Goal: Information Seeking & Learning: Learn about a topic

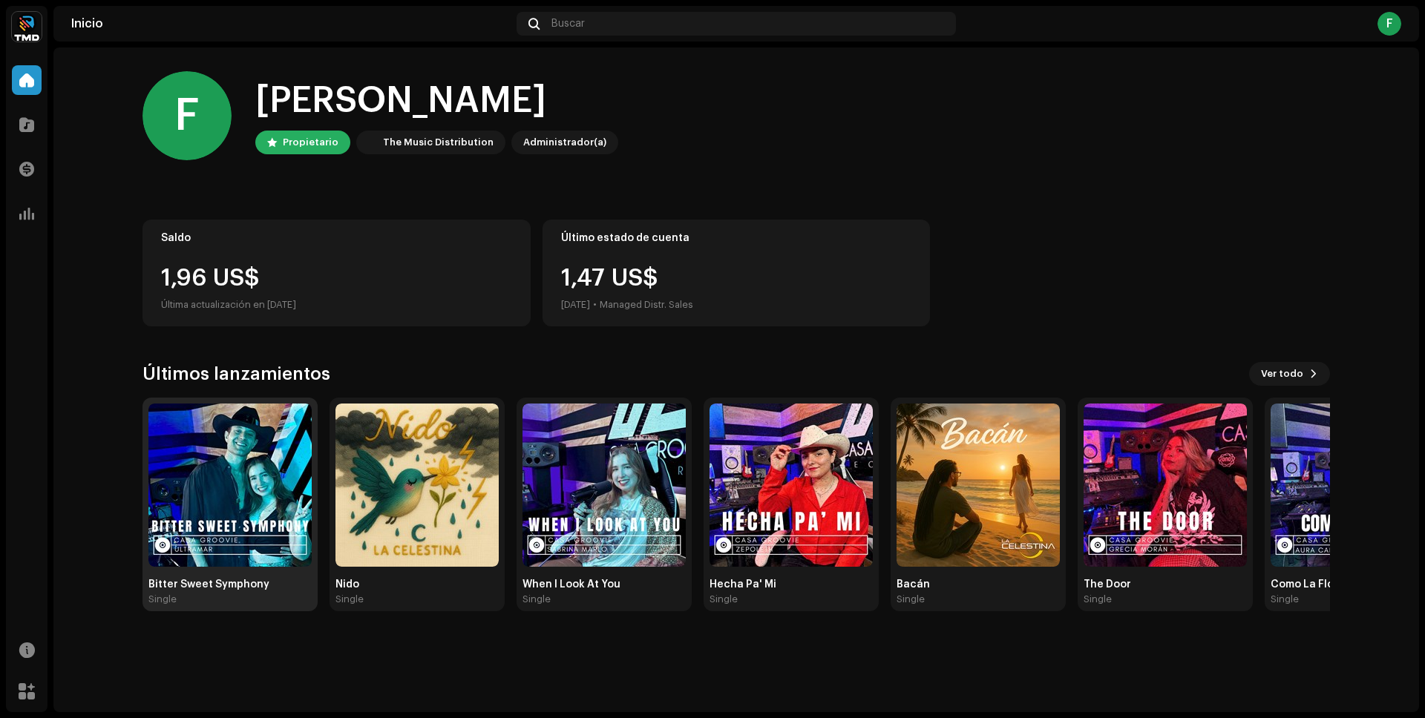
click at [258, 472] on img at bounding box center [229, 485] width 163 height 163
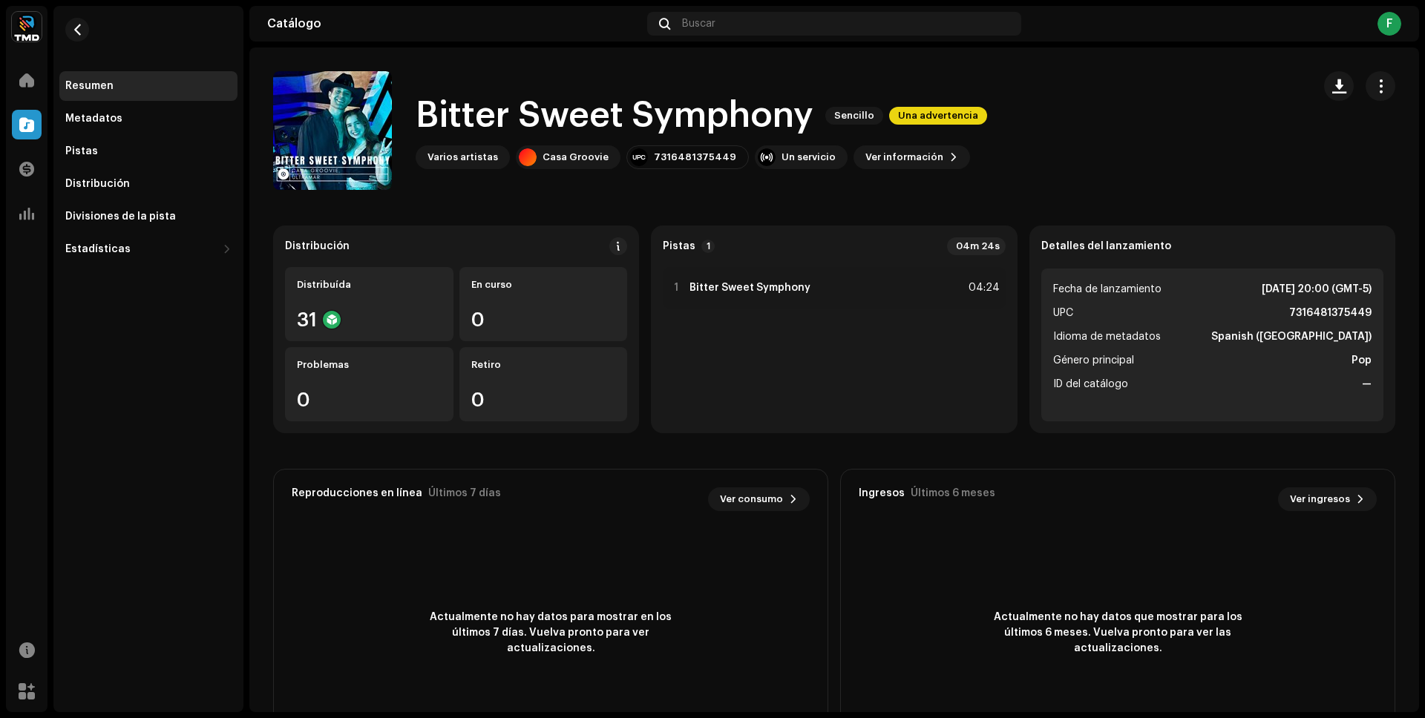
click at [445, 158] on div "Varios artistas" at bounding box center [462, 157] width 70 height 12
click at [571, 167] on div "Casa Groovie" at bounding box center [568, 157] width 105 height 24
click at [923, 168] on button "Ver información" at bounding box center [911, 157] width 117 height 24
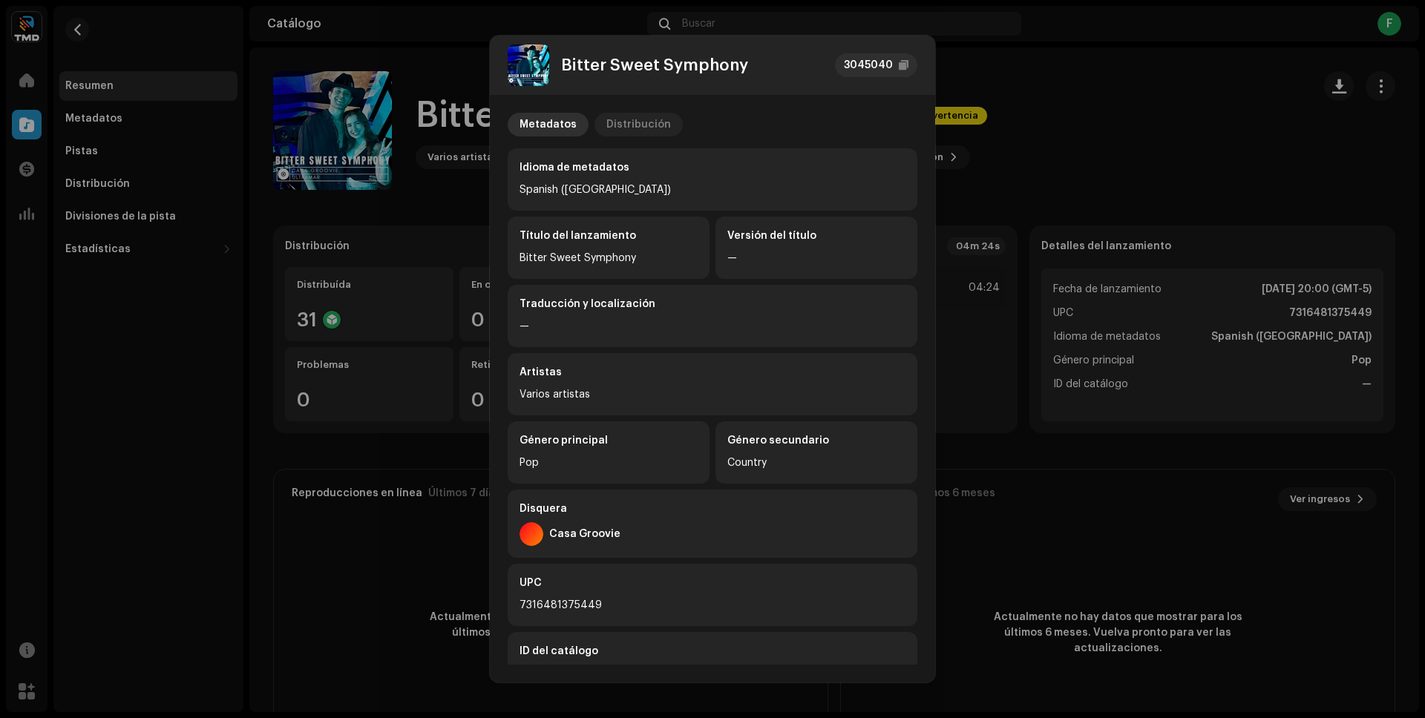
click at [646, 118] on div "Distribución" at bounding box center [638, 125] width 65 height 24
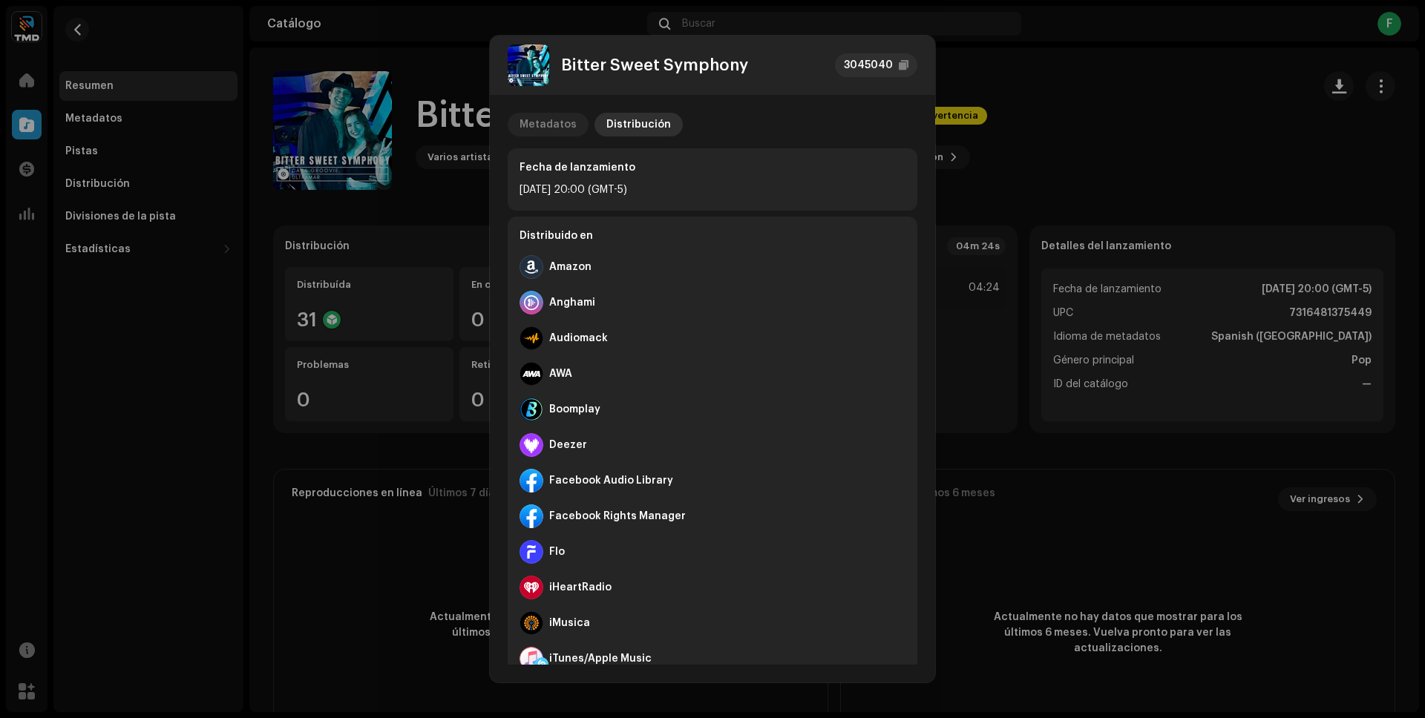
click at [542, 119] on div "Metadatos" at bounding box center [547, 125] width 57 height 24
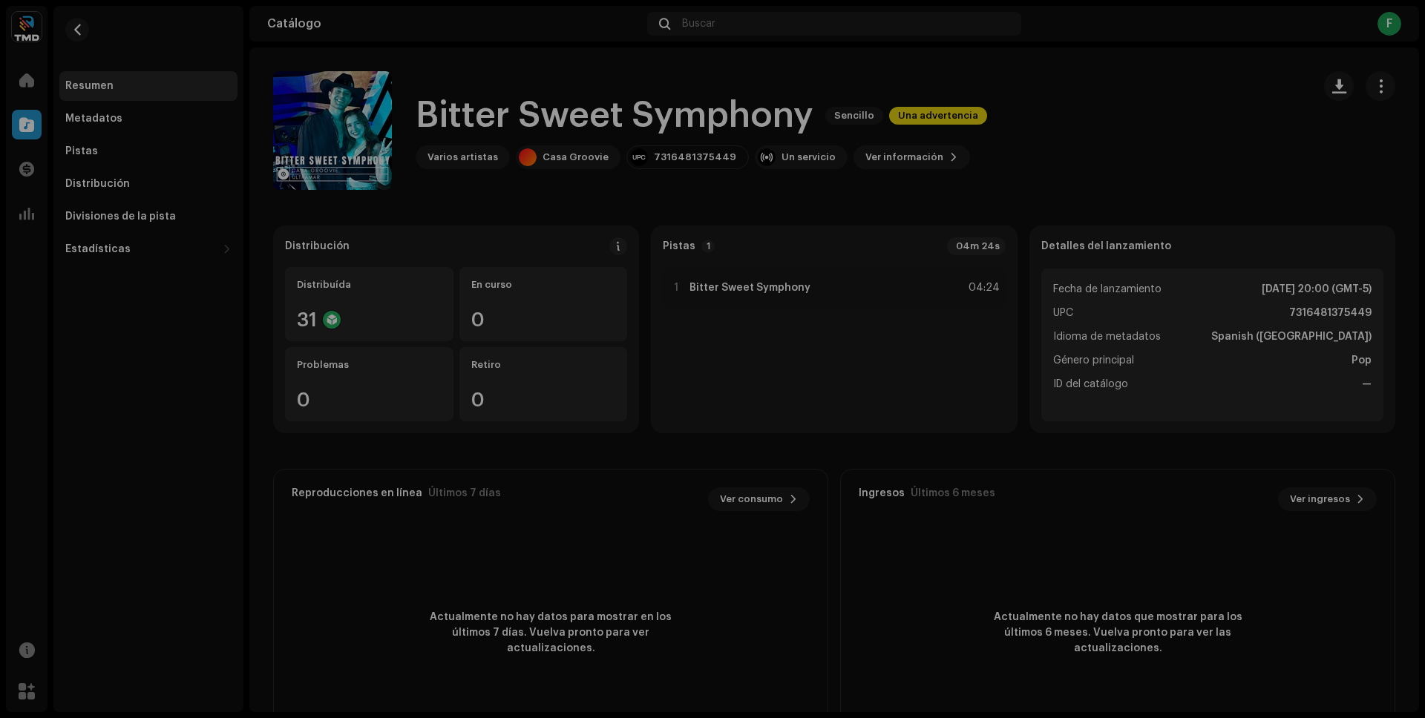
click at [1105, 160] on div "Bitter Sweet Symphony 3045040 Metadatos Distribución Idioma de metadatos Spanis…" at bounding box center [712, 359] width 1425 height 718
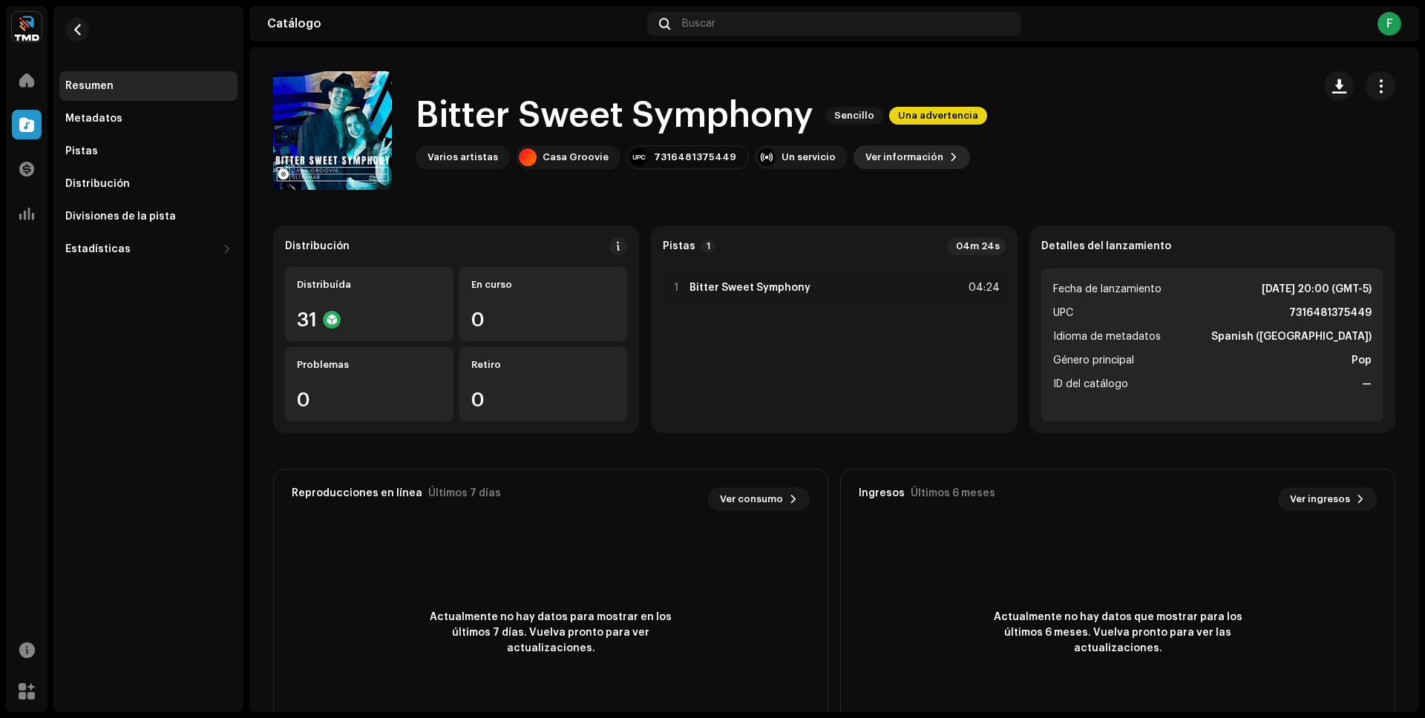
click at [905, 161] on span "Ver información" at bounding box center [904, 157] width 78 height 30
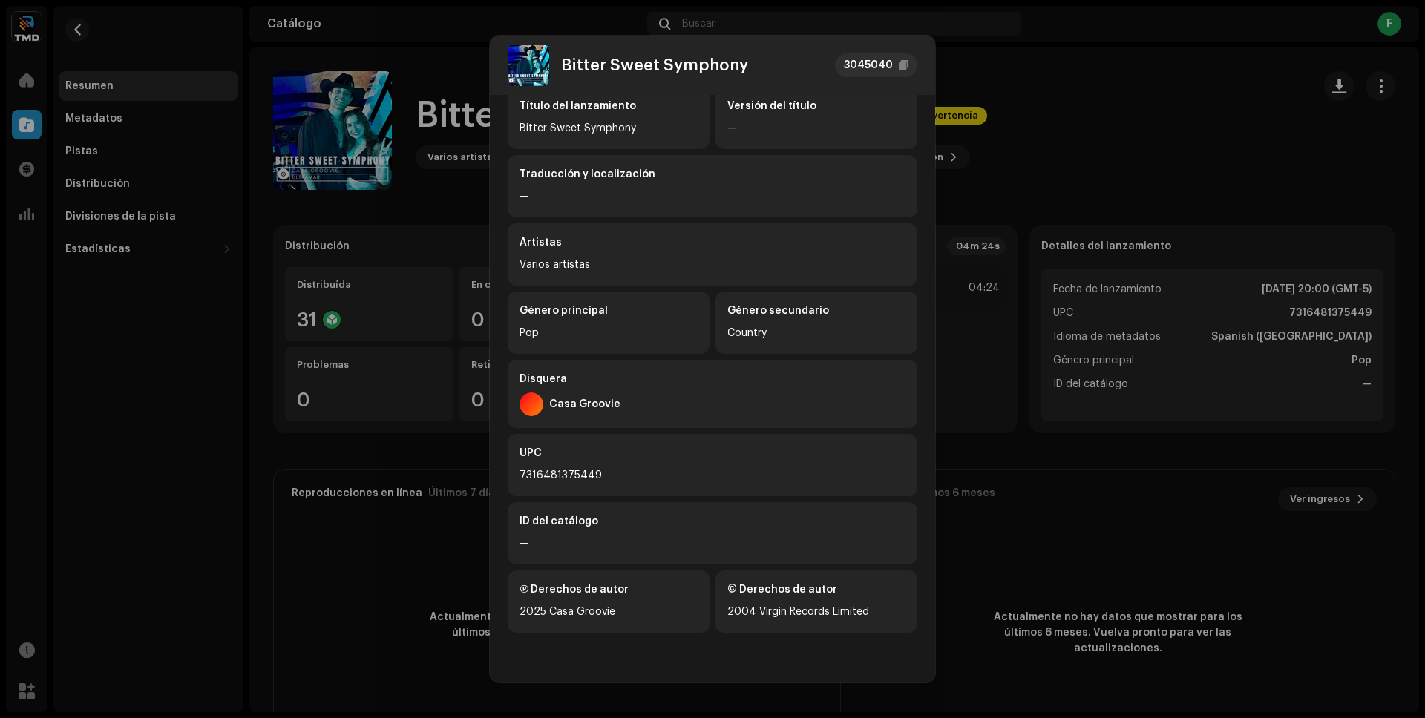
scroll to position [134, 0]
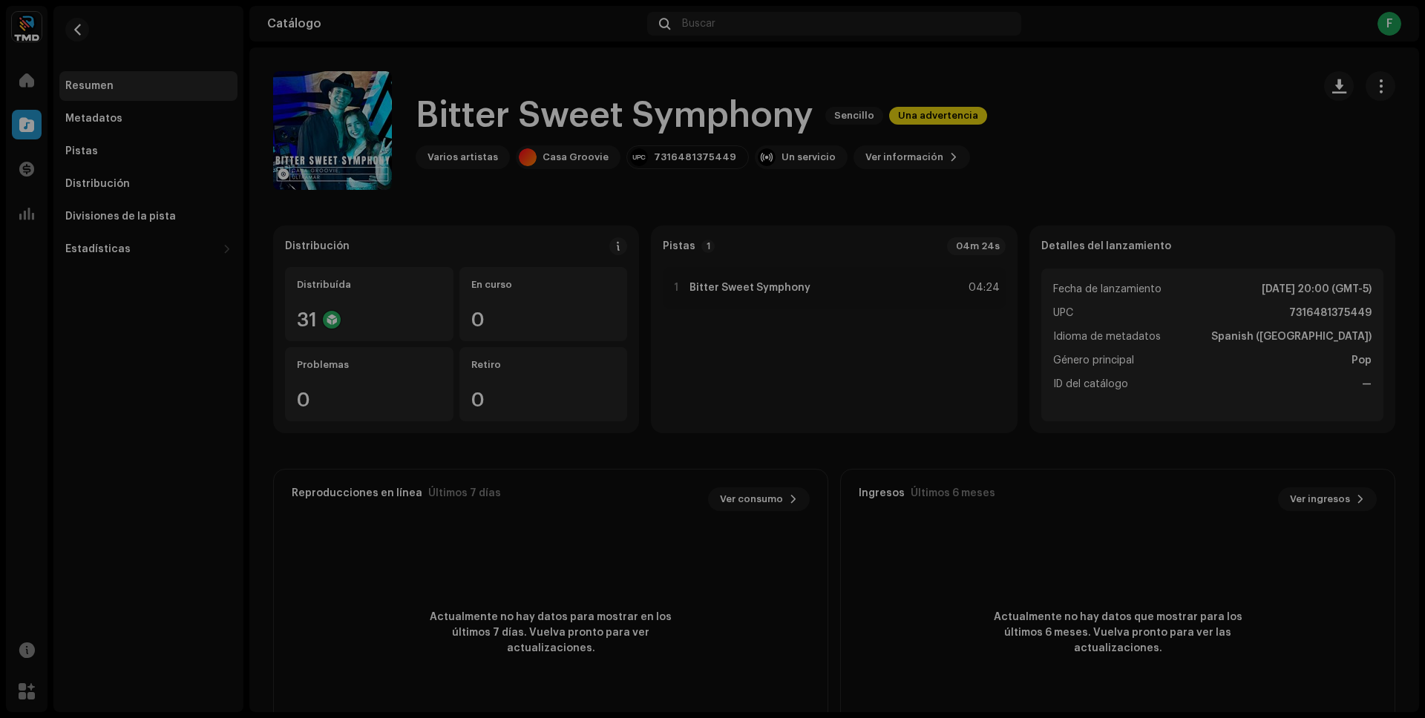
click at [1055, 274] on div "Bitter Sweet Symphony 3045040 Metadatos Distribución Idioma de metadatos Spanis…" at bounding box center [712, 359] width 1425 height 718
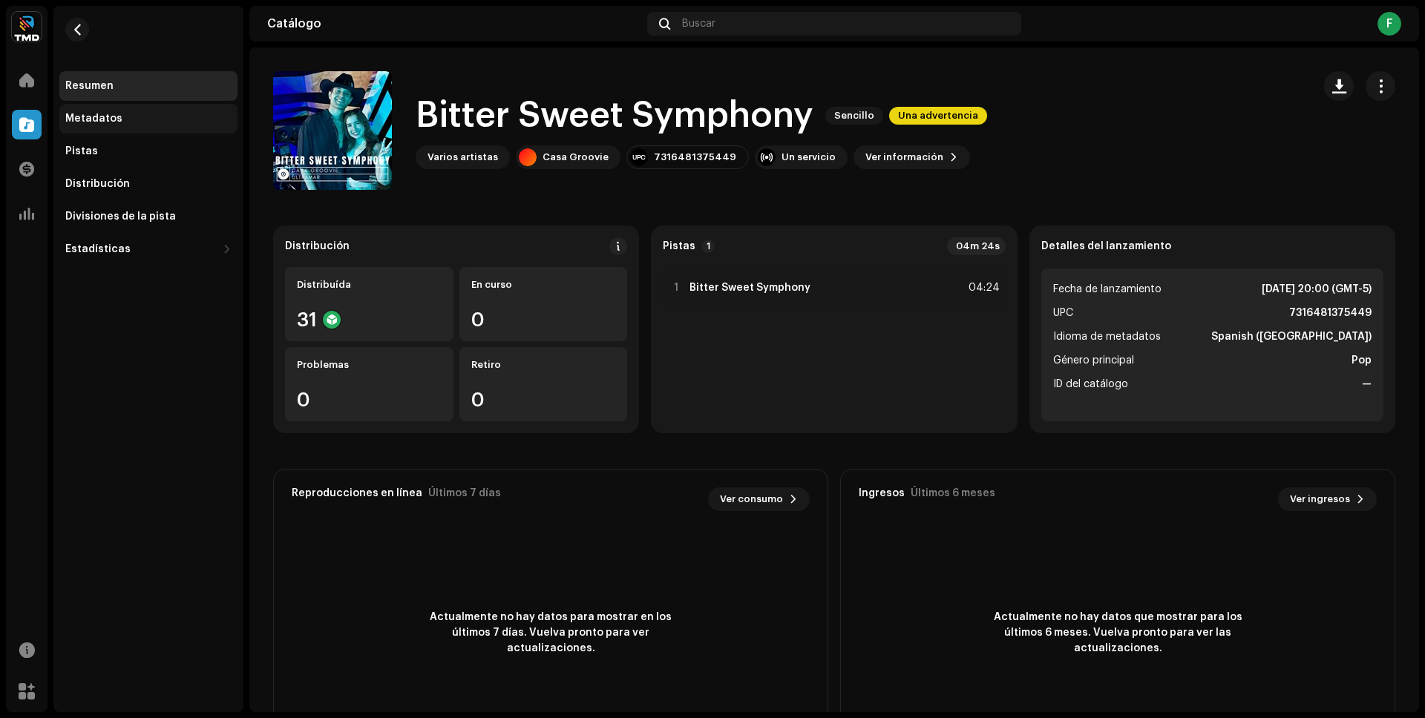
click at [125, 118] on div "Metadatos" at bounding box center [148, 119] width 166 height 12
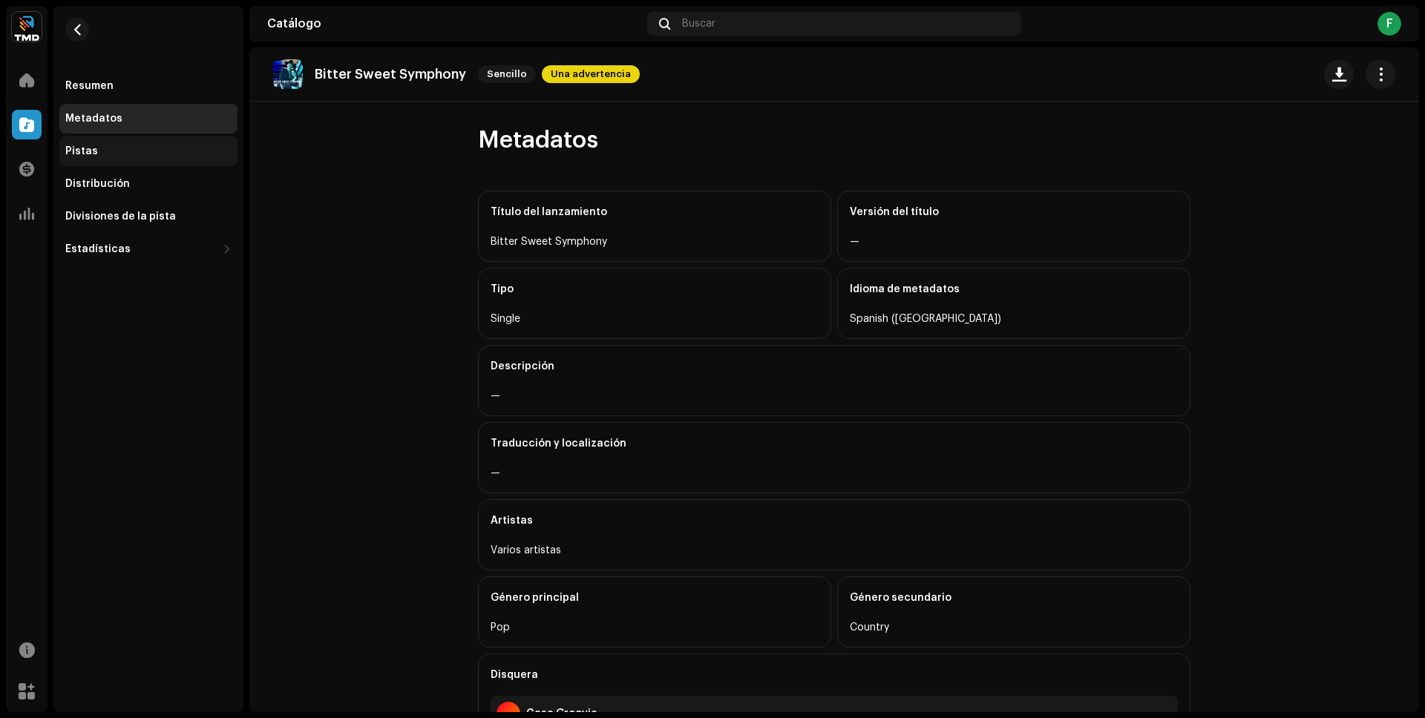
click at [109, 162] on div "Pistas" at bounding box center [148, 152] width 178 height 30
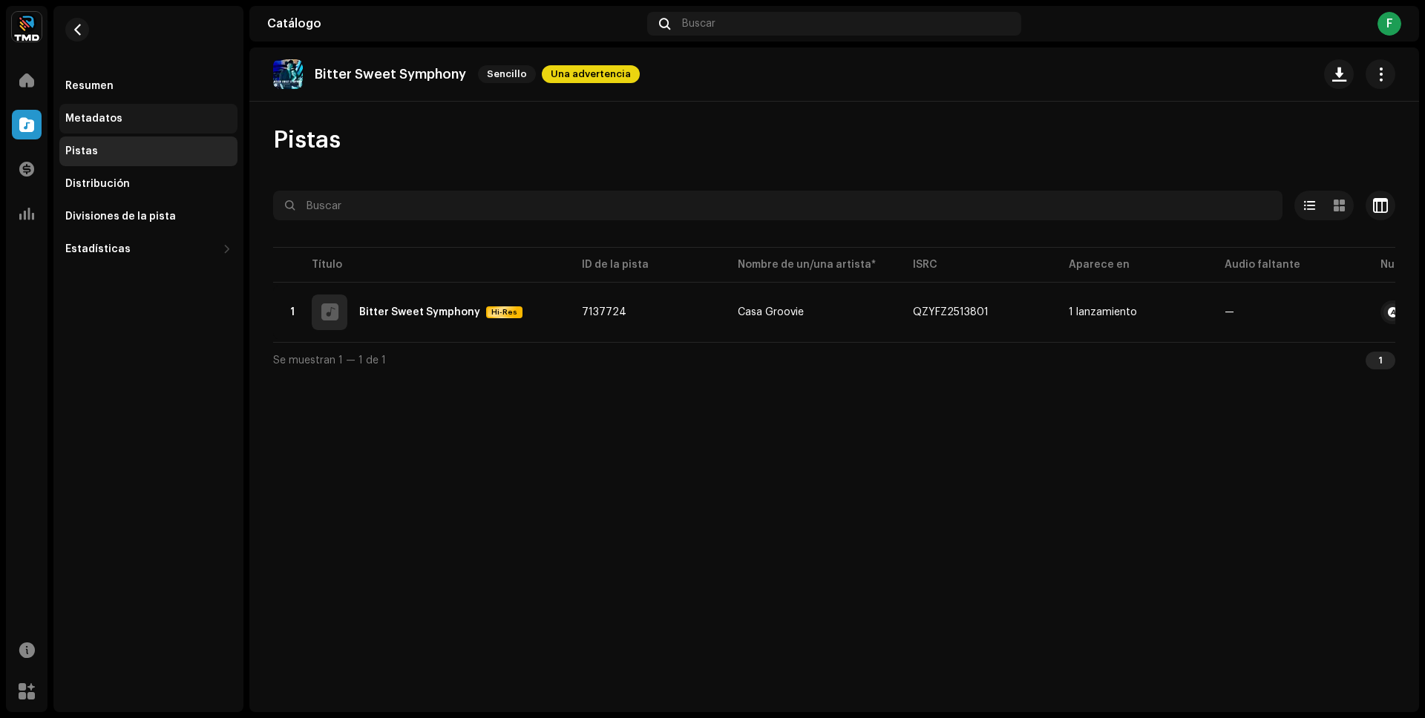
click at [116, 115] on div "Metadatos" at bounding box center [93, 119] width 57 height 12
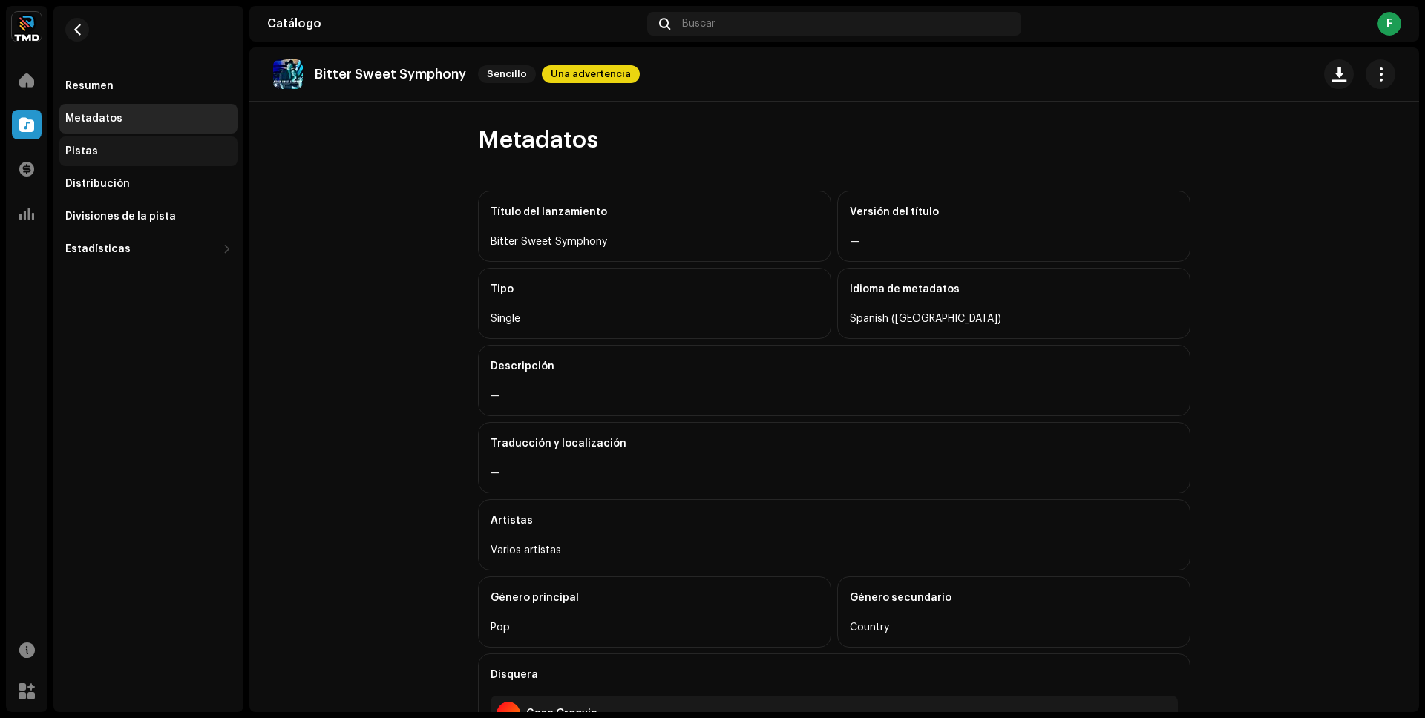
click at [122, 144] on div "Pistas" at bounding box center [148, 152] width 178 height 30
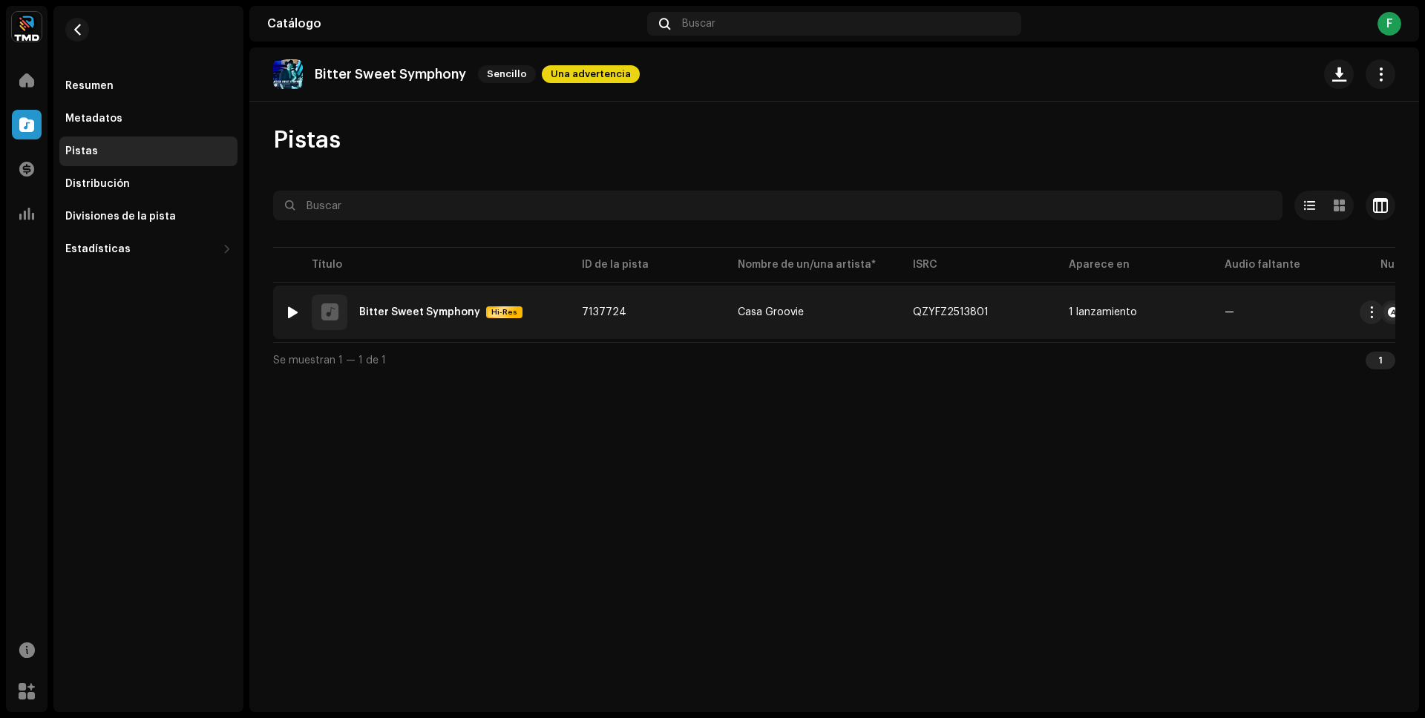
click at [703, 315] on td "7137724" at bounding box center [648, 312] width 156 height 53
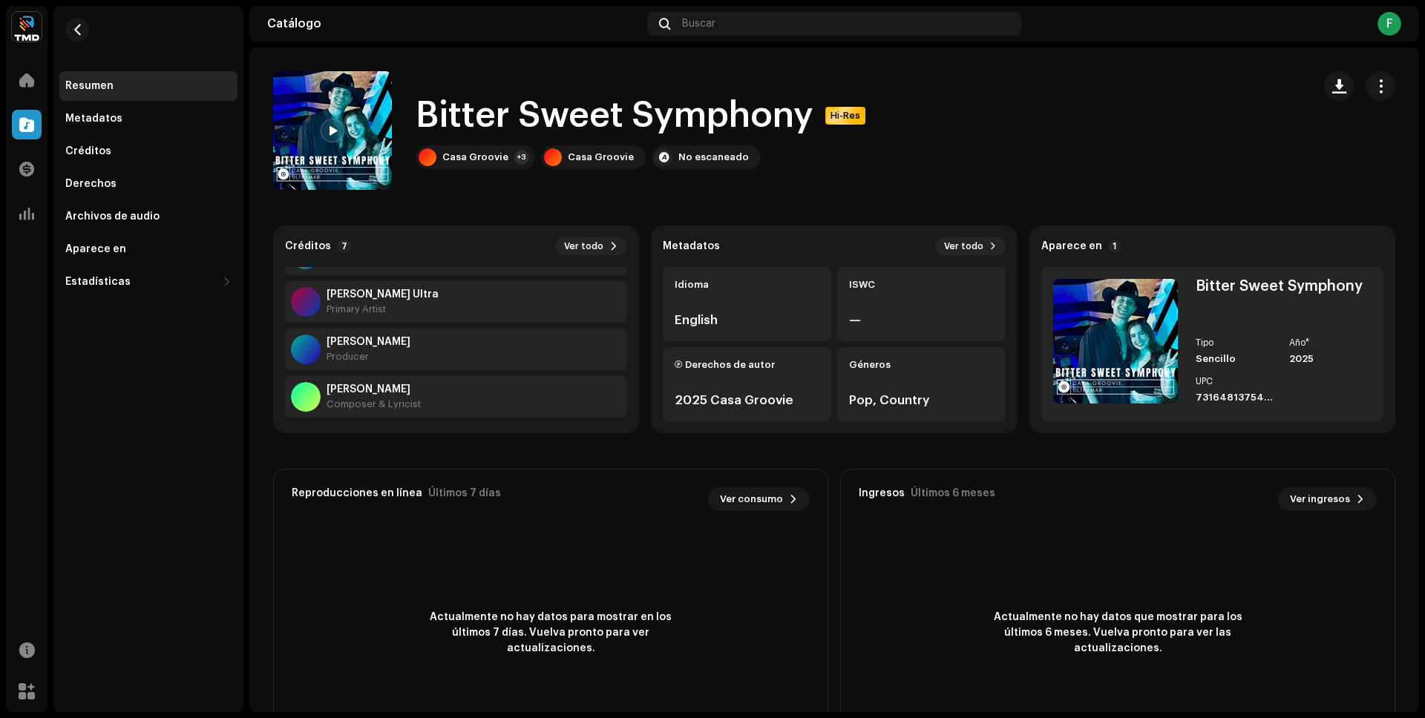
scroll to position [128, 0]
click at [142, 248] on div "Aparece en" at bounding box center [148, 249] width 166 height 12
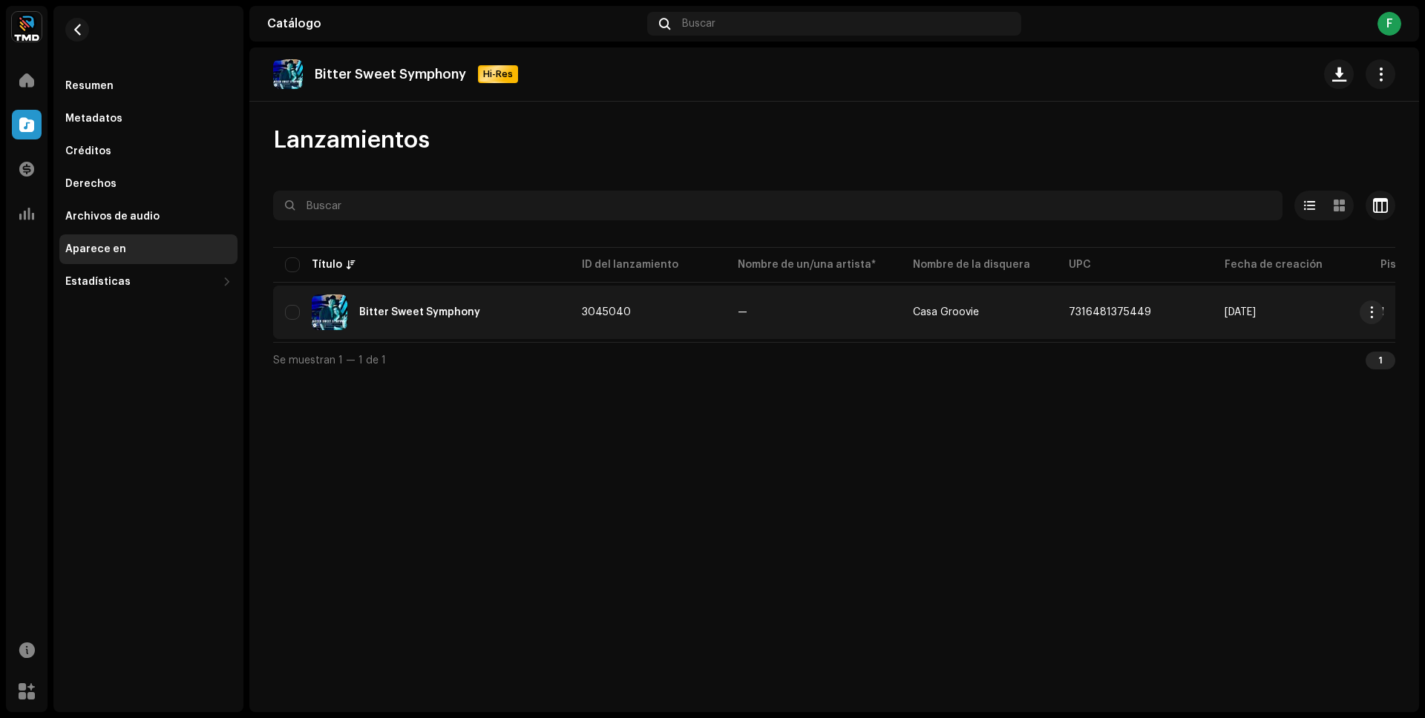
click at [919, 303] on td "Casa Groovie" at bounding box center [979, 312] width 156 height 53
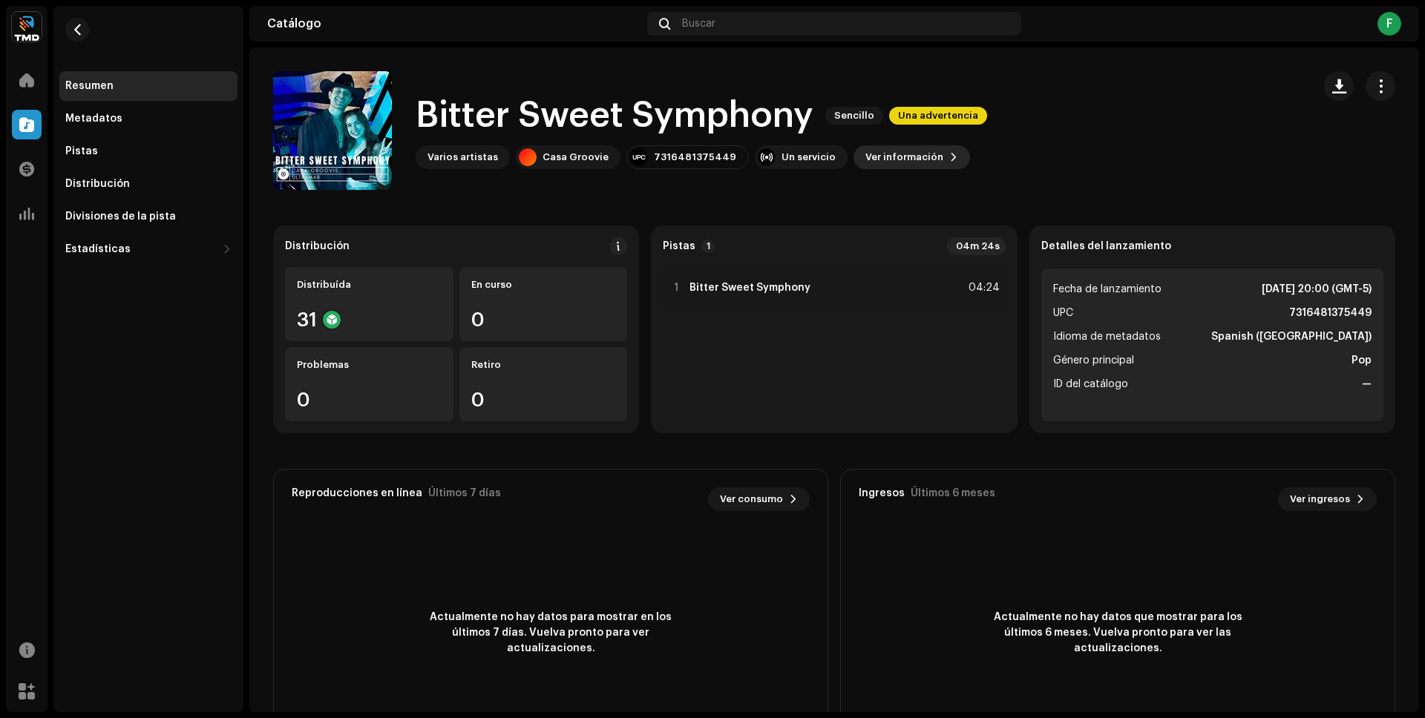
click at [894, 154] on span "Ver información" at bounding box center [904, 157] width 78 height 30
click at [1154, 203] on div "Bitter Sweet Symphony 3045040 Metadatos Distribución Idioma de metadatos Spanis…" at bounding box center [712, 359] width 1425 height 718
click at [30, 78] on span at bounding box center [26, 80] width 15 height 12
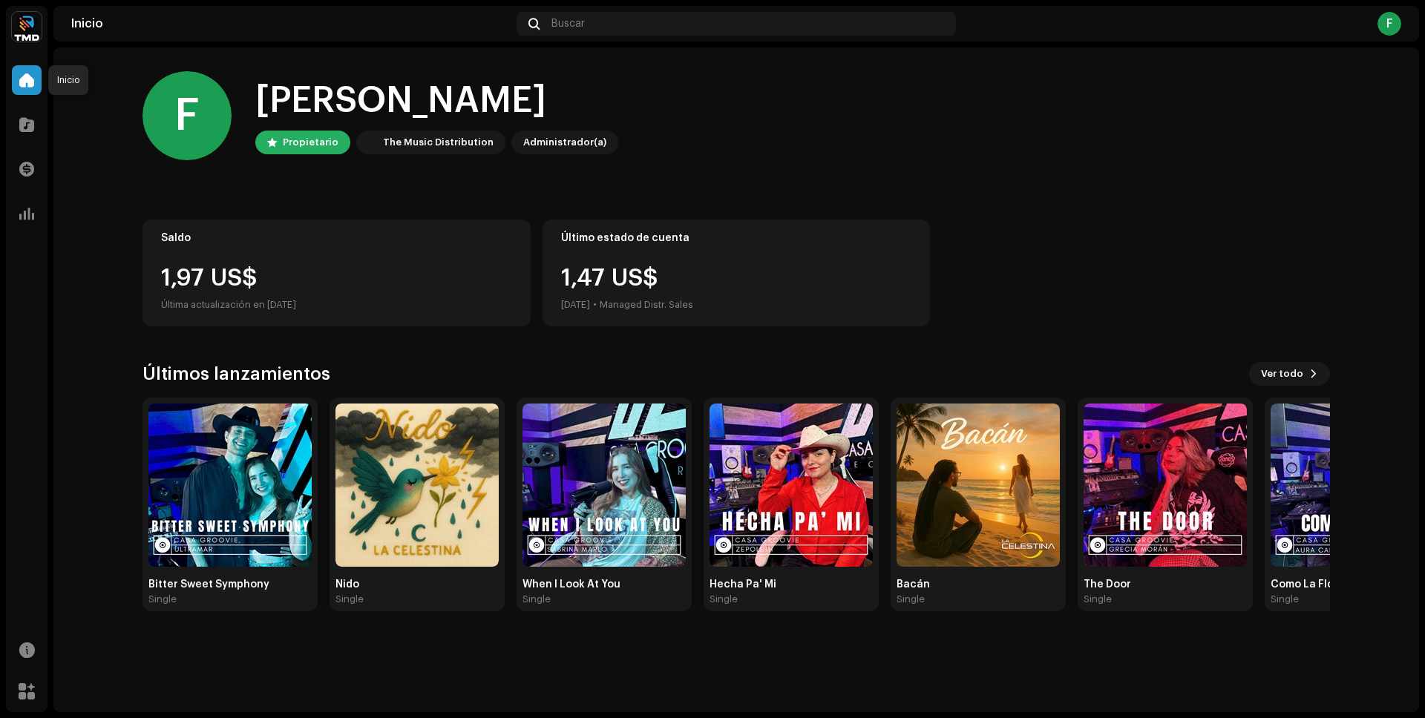
click at [32, 85] on span at bounding box center [26, 80] width 15 height 12
